Goal: Find specific page/section: Find specific page/section

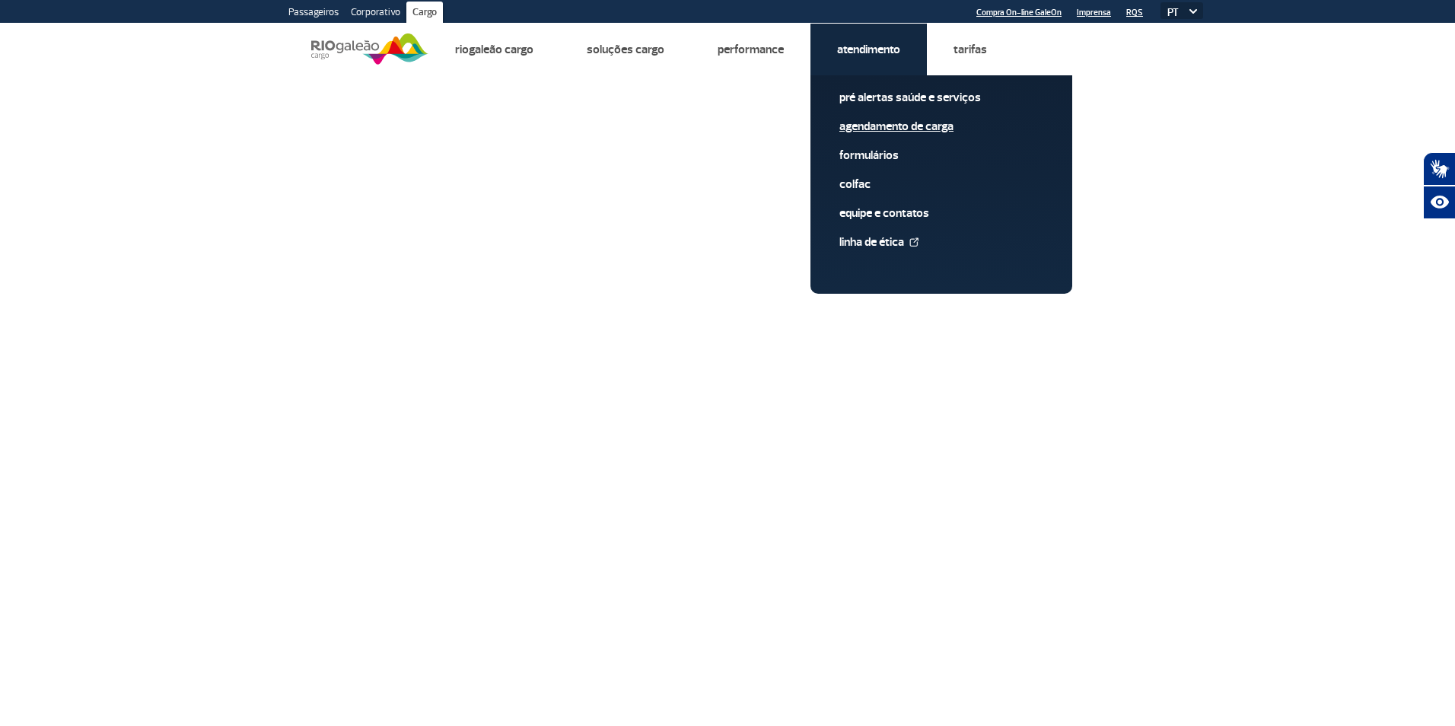
click at [939, 123] on link "Agendamento de Carga" at bounding box center [941, 126] width 204 height 17
click at [918, 99] on link "Pré alertas Saúde e Serviços" at bounding box center [941, 97] width 204 height 17
click at [887, 103] on link "Pré alertas Saúde e Serviços" at bounding box center [941, 97] width 204 height 17
